Goal: Check status

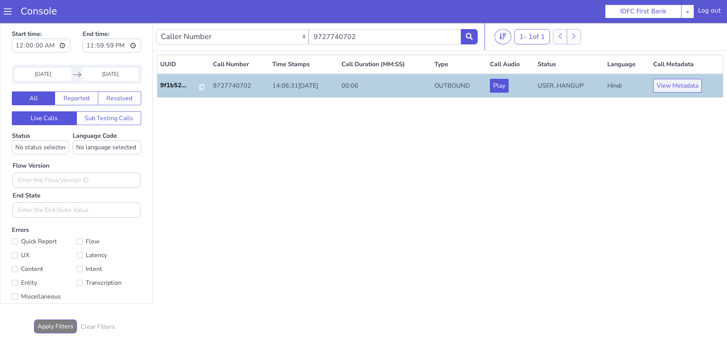
click at [679, 84] on button "View Metadata" at bounding box center [677, 86] width 49 height 14
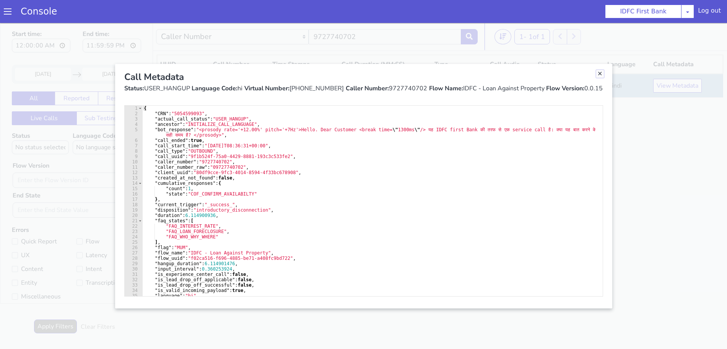
drag, startPoint x: 601, startPoint y: 73, endPoint x: 351, endPoint y: 102, distance: 252.0
click at [600, 73] on link "Close" at bounding box center [600, 74] width 8 height 8
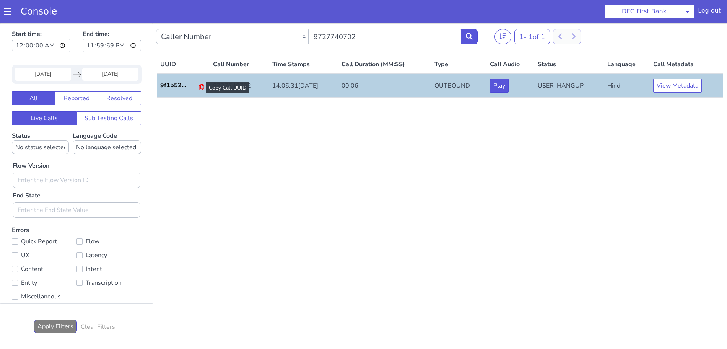
click at [200, 86] on icon at bounding box center [201, 87] width 5 height 6
click at [668, 79] on button "View Metadata" at bounding box center [677, 86] width 49 height 14
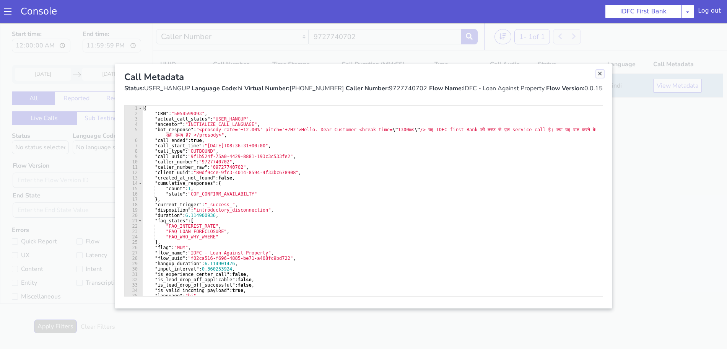
click at [599, 71] on link "Close" at bounding box center [600, 74] width 8 height 8
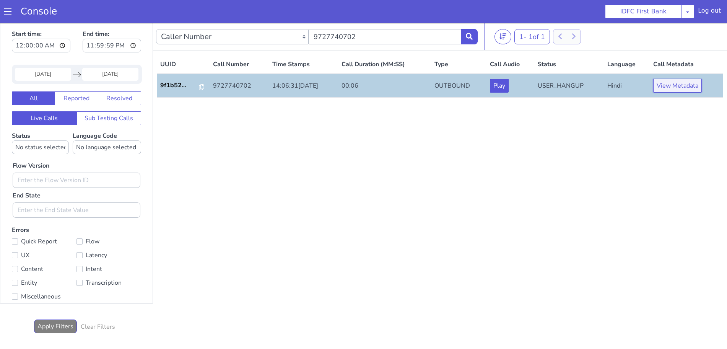
click at [673, 88] on button "View Metadata" at bounding box center [677, 86] width 49 height 14
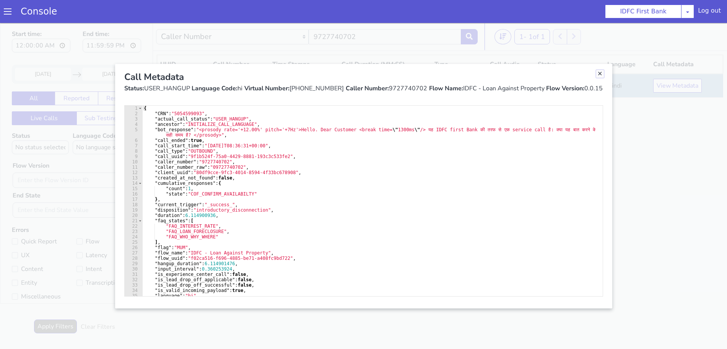
click at [600, 73] on link "Close" at bounding box center [600, 74] width 8 height 8
